Goal: Find specific page/section: Find specific page/section

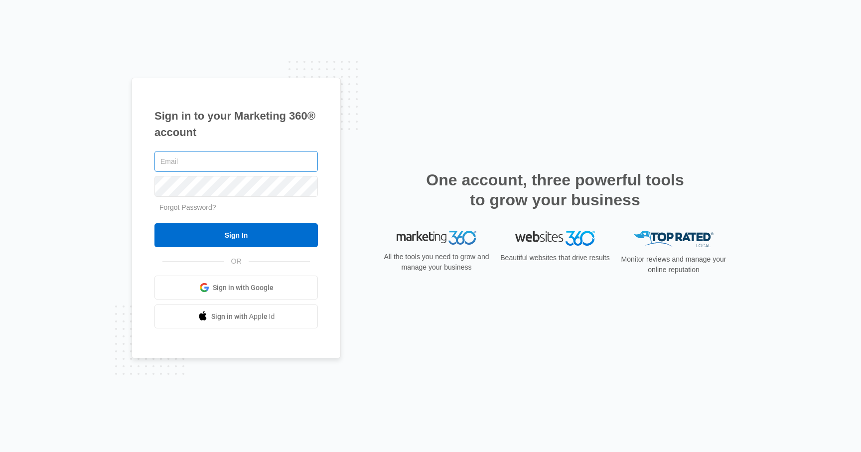
click at [285, 163] on input "text" at bounding box center [235, 161] width 163 height 21
type input "[PERSON_NAME][EMAIL_ADDRESS][DOMAIN_NAME]"
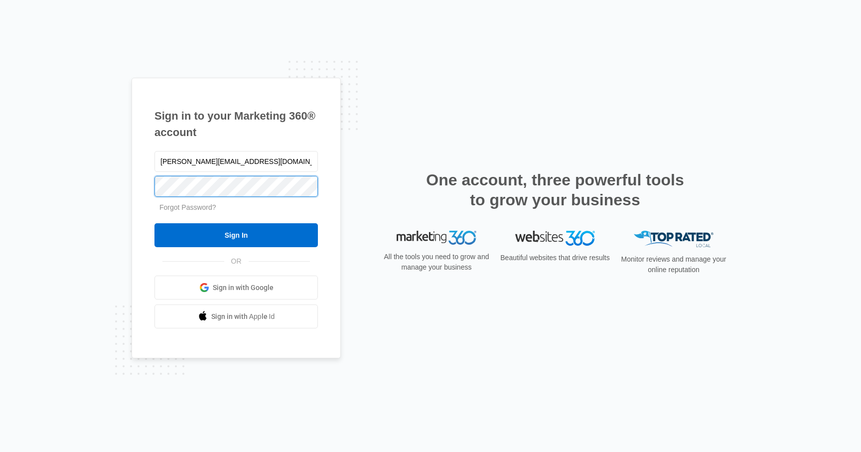
click at [154, 223] on input "Sign In" at bounding box center [235, 235] width 163 height 24
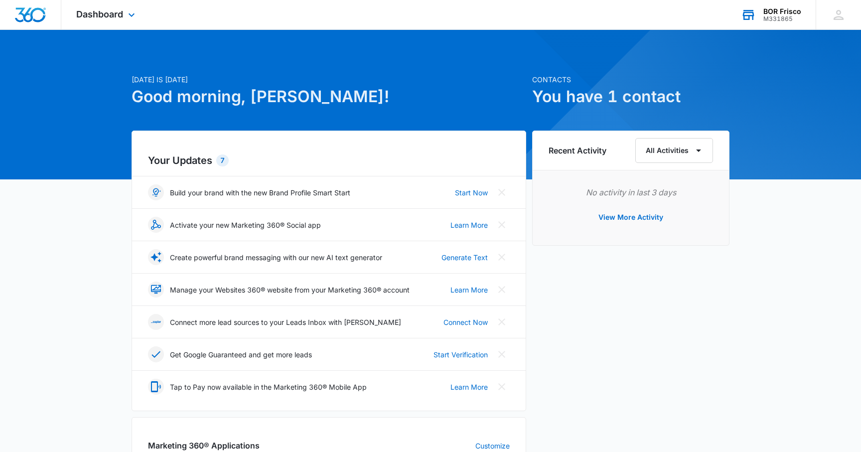
click at [786, 15] on div "M331865" at bounding box center [782, 18] width 38 height 7
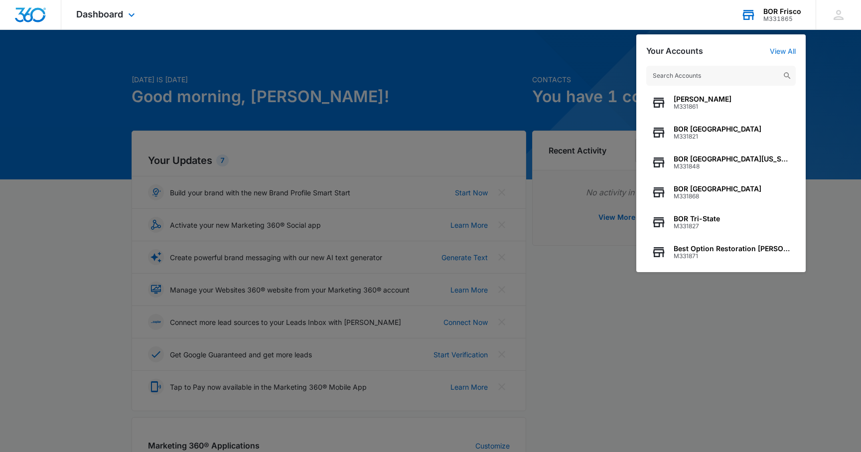
scroll to position [128, 0]
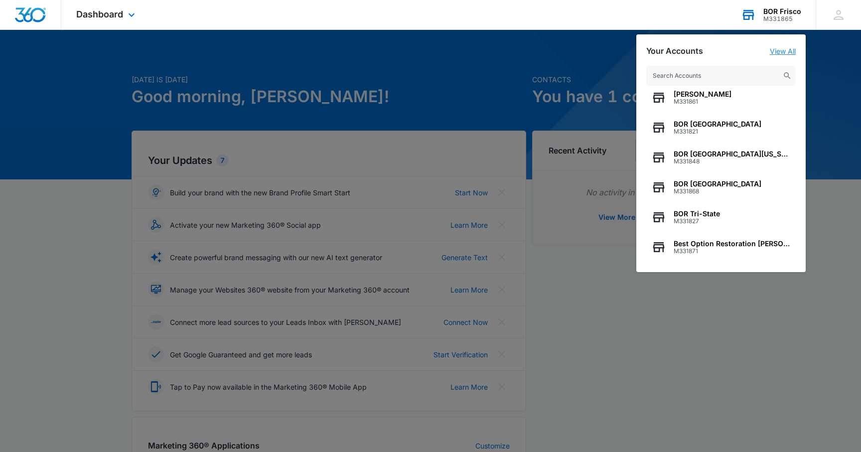
click at [791, 47] on link "View All" at bounding box center [783, 51] width 26 height 8
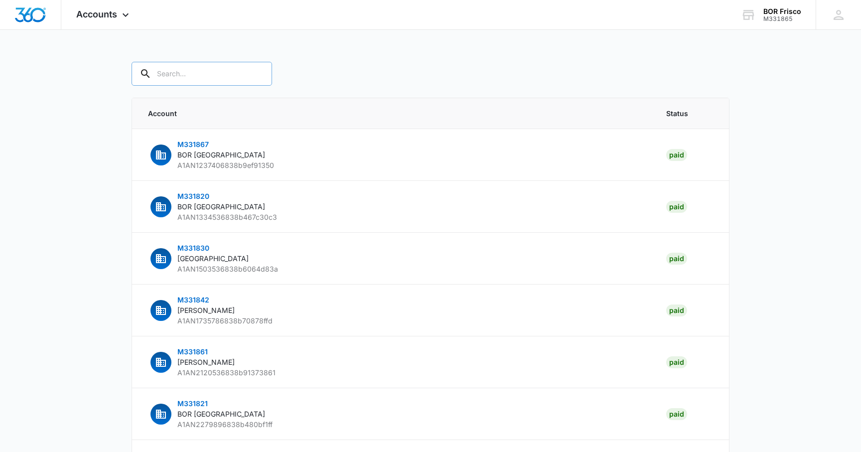
click at [205, 74] on input "text" at bounding box center [201, 74] width 140 height 24
type input "franchi"
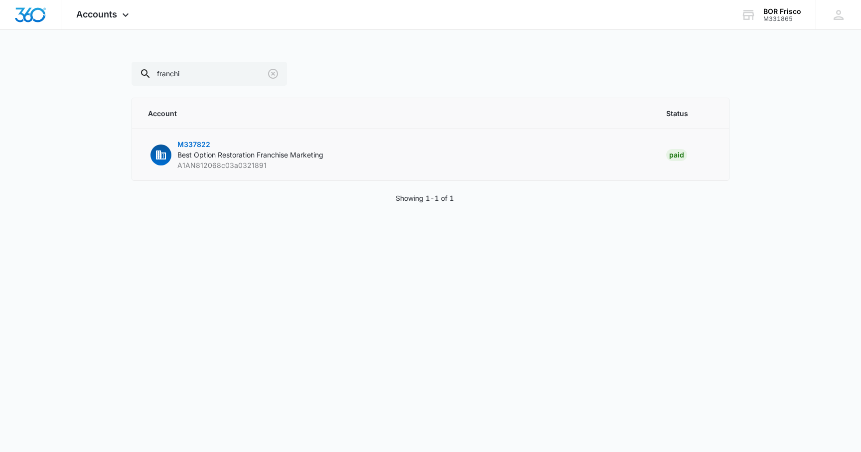
click at [206, 148] on p "M337822 Best Option Restoration Franchise Marketing A1AN812068c03a0321891" at bounding box center [250, 154] width 146 height 31
